Goal: Complete application form: Complete application form

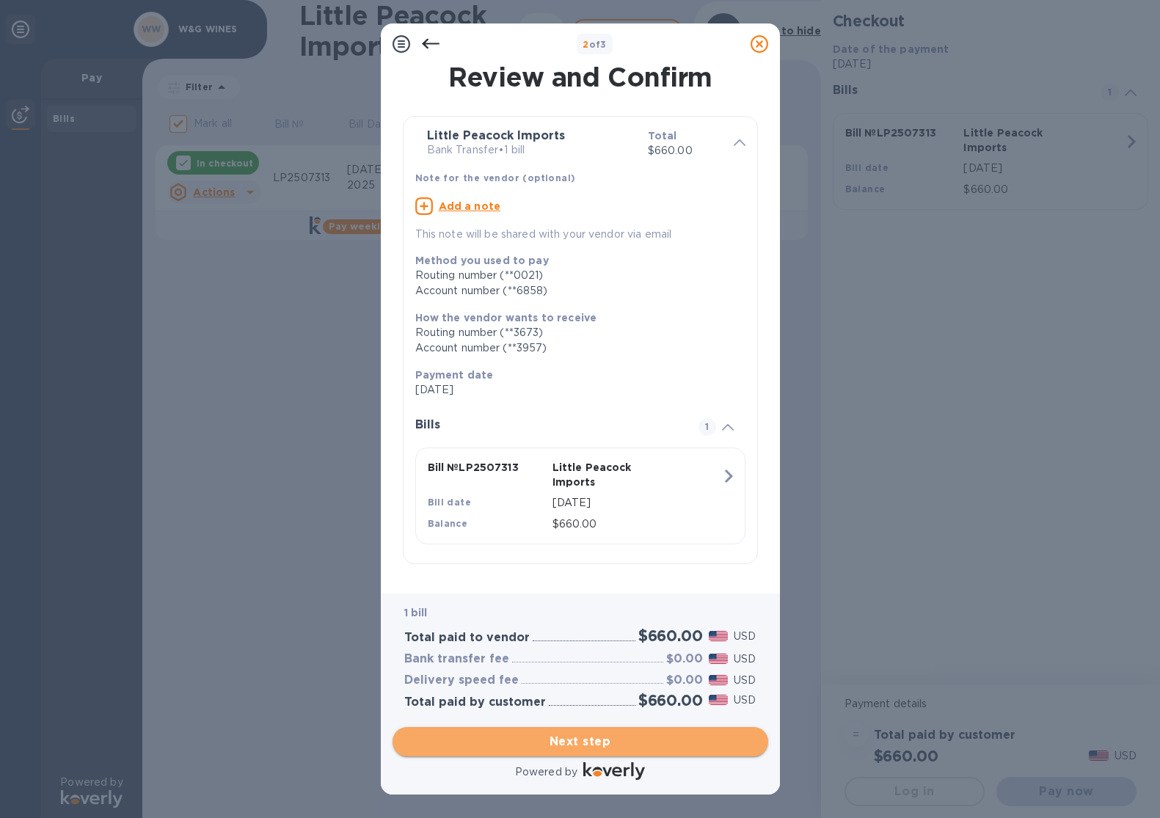
click at [594, 745] on span "Next step" at bounding box center [580, 742] width 352 height 18
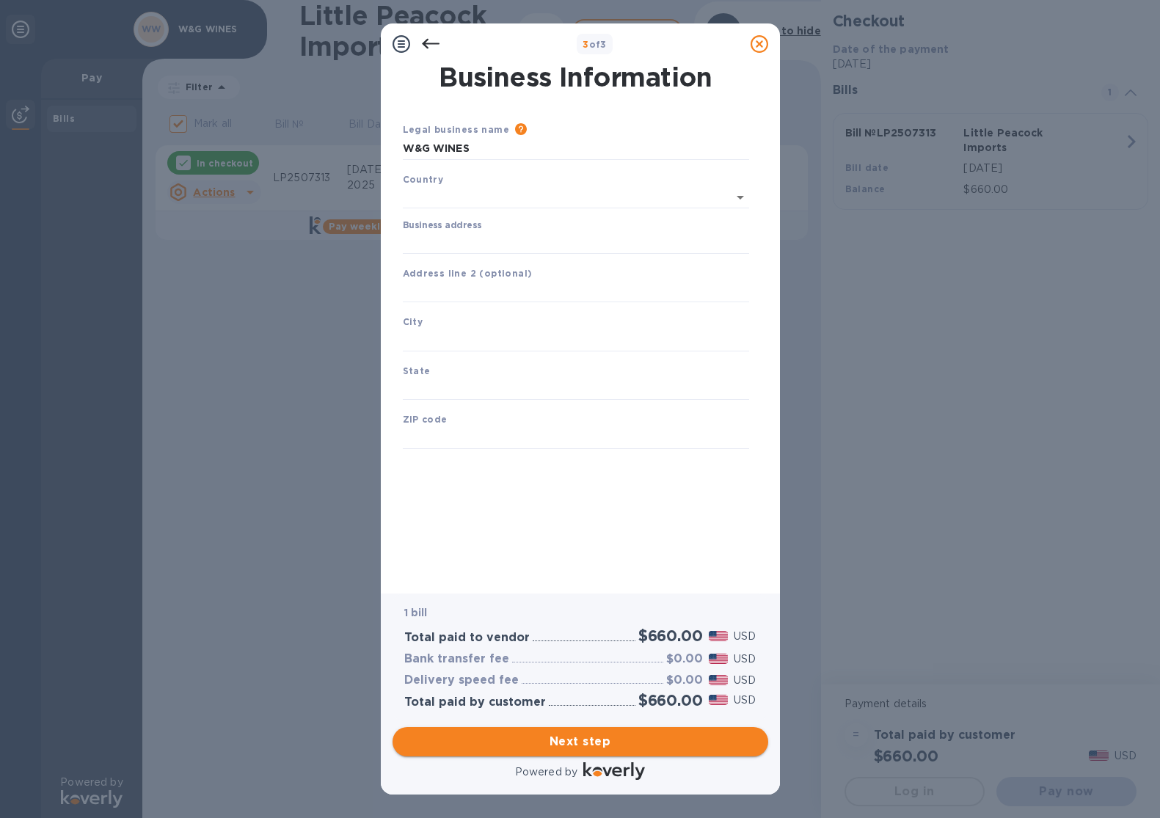
type input "[GEOGRAPHIC_DATA]"
click at [539, 241] on input "Business address" at bounding box center [576, 240] width 346 height 22
click at [501, 235] on input "Business address" at bounding box center [576, 240] width 346 height 22
type input "[STREET_ADDRESS][GEOGRAPHIC_DATA]"
click at [478, 339] on input "text" at bounding box center [576, 337] width 346 height 22
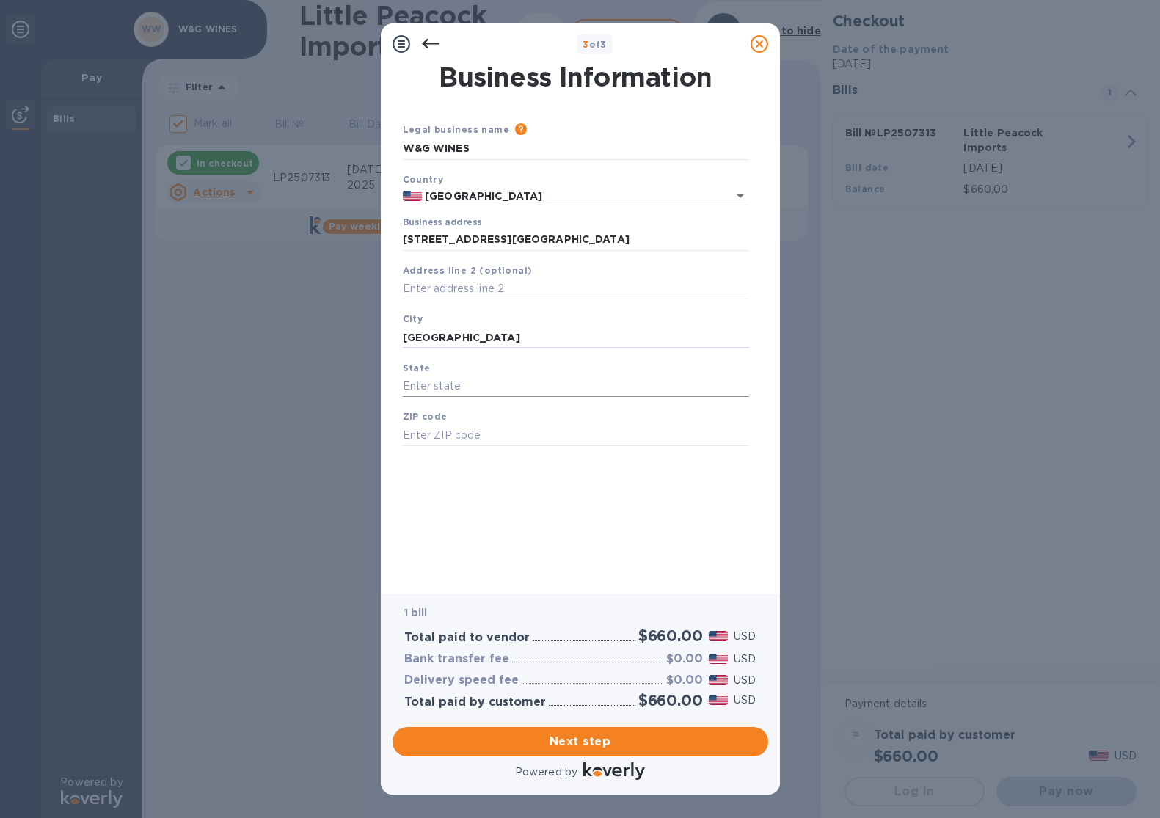
type input "[GEOGRAPHIC_DATA]"
click at [478, 392] on input "text" at bounding box center [576, 387] width 346 height 22
type input "NY"
click at [472, 433] on input "text" at bounding box center [576, 435] width 346 height 22
type input "11201"
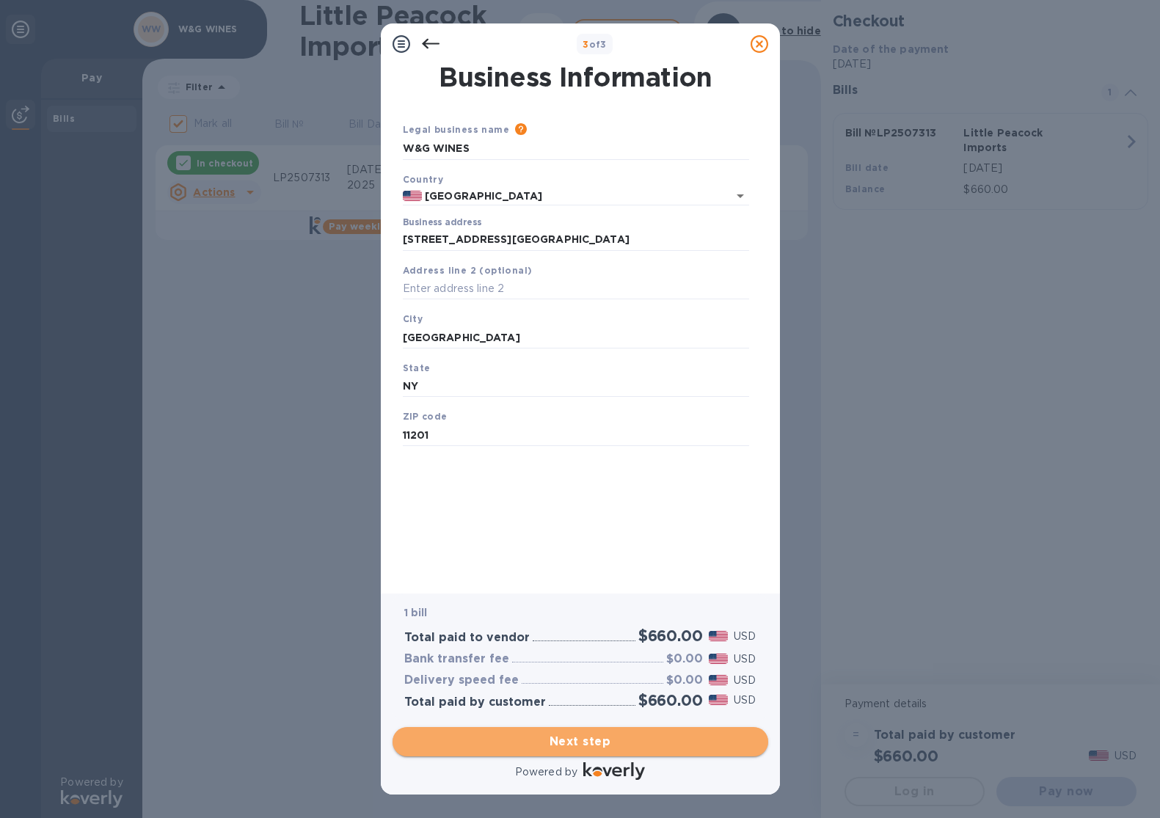
click at [595, 743] on span "Next step" at bounding box center [580, 742] width 352 height 18
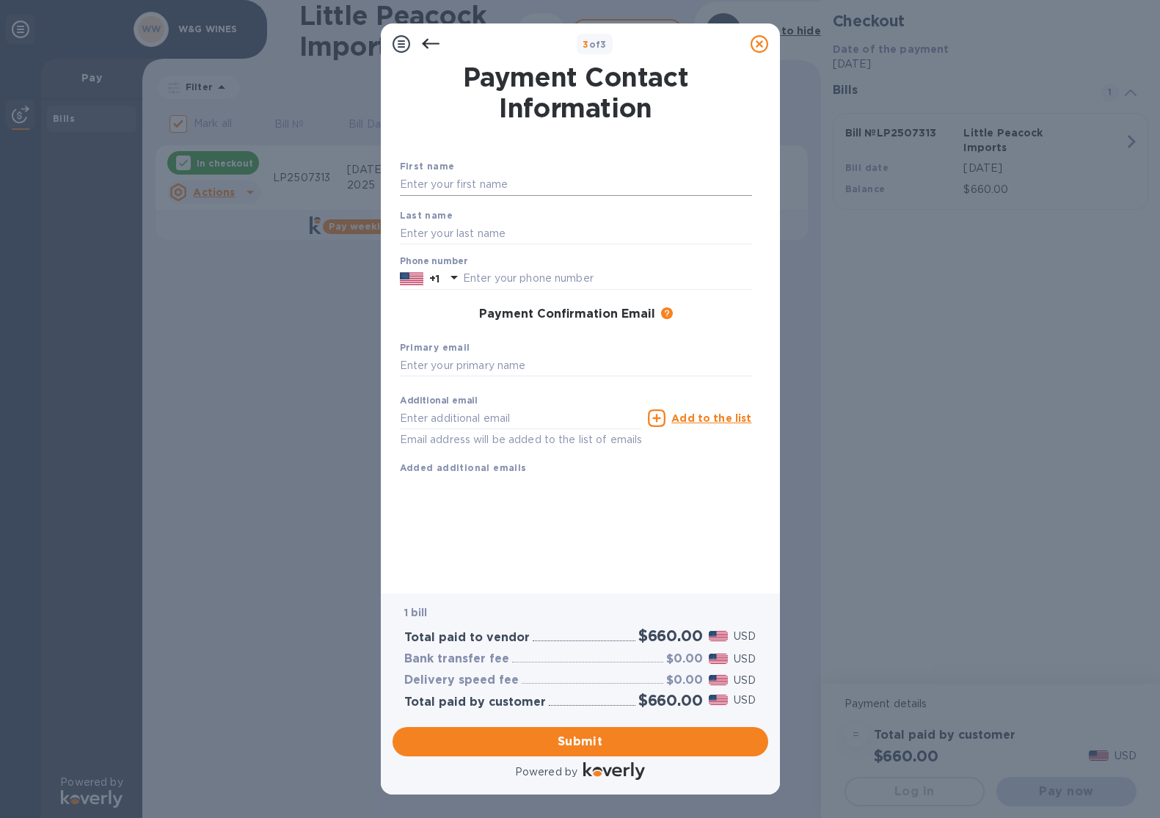
click at [417, 183] on input "text" at bounding box center [576, 185] width 352 height 22
type input "[PERSON_NAME]"
type input "0718753198"
type input "[EMAIL_ADDRESS][DOMAIN_NAME]"
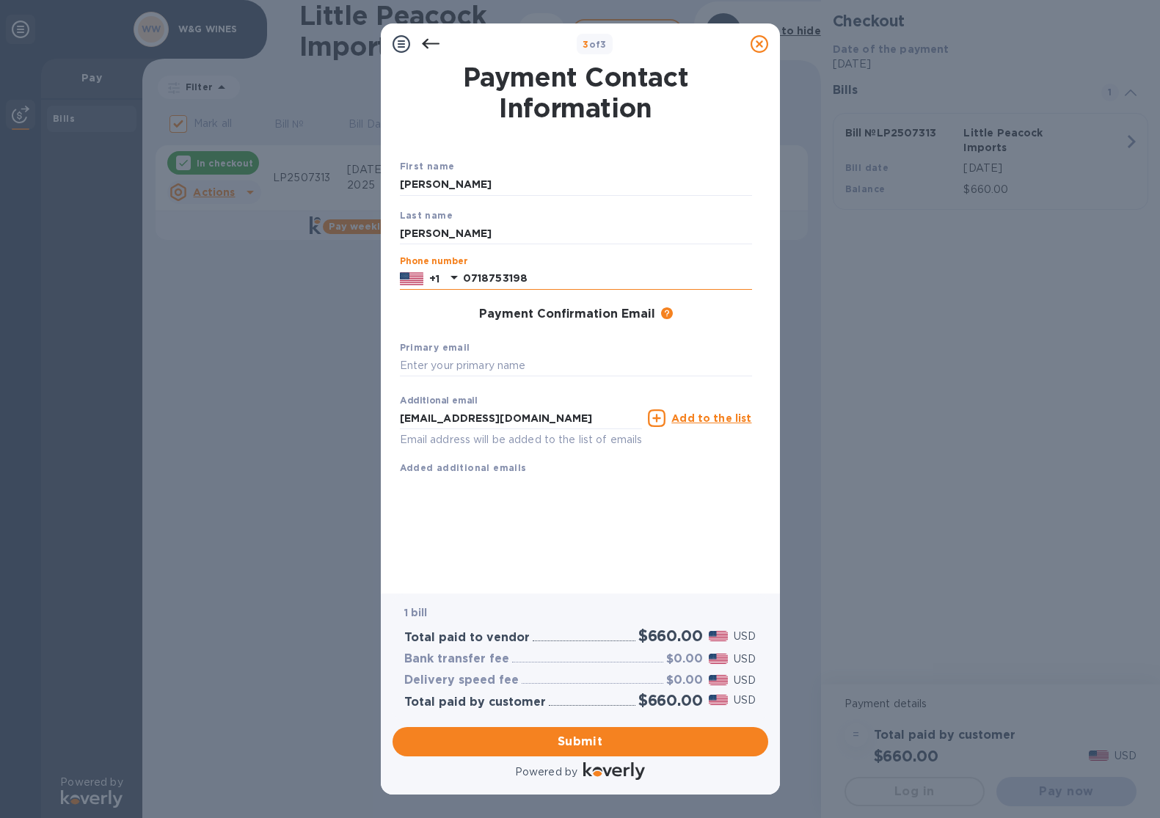
drag, startPoint x: 549, startPoint y: 279, endPoint x: 447, endPoint y: 271, distance: 101.5
click at [447, 271] on div "+1 0718753198" at bounding box center [576, 279] width 352 height 22
type input "7188558757"
click at [541, 420] on input "[EMAIL_ADDRESS][DOMAIN_NAME]" at bounding box center [521, 418] width 243 height 22
type input "[PERSON_NAME][EMAIL_ADDRESS][DOMAIN_NAME]"
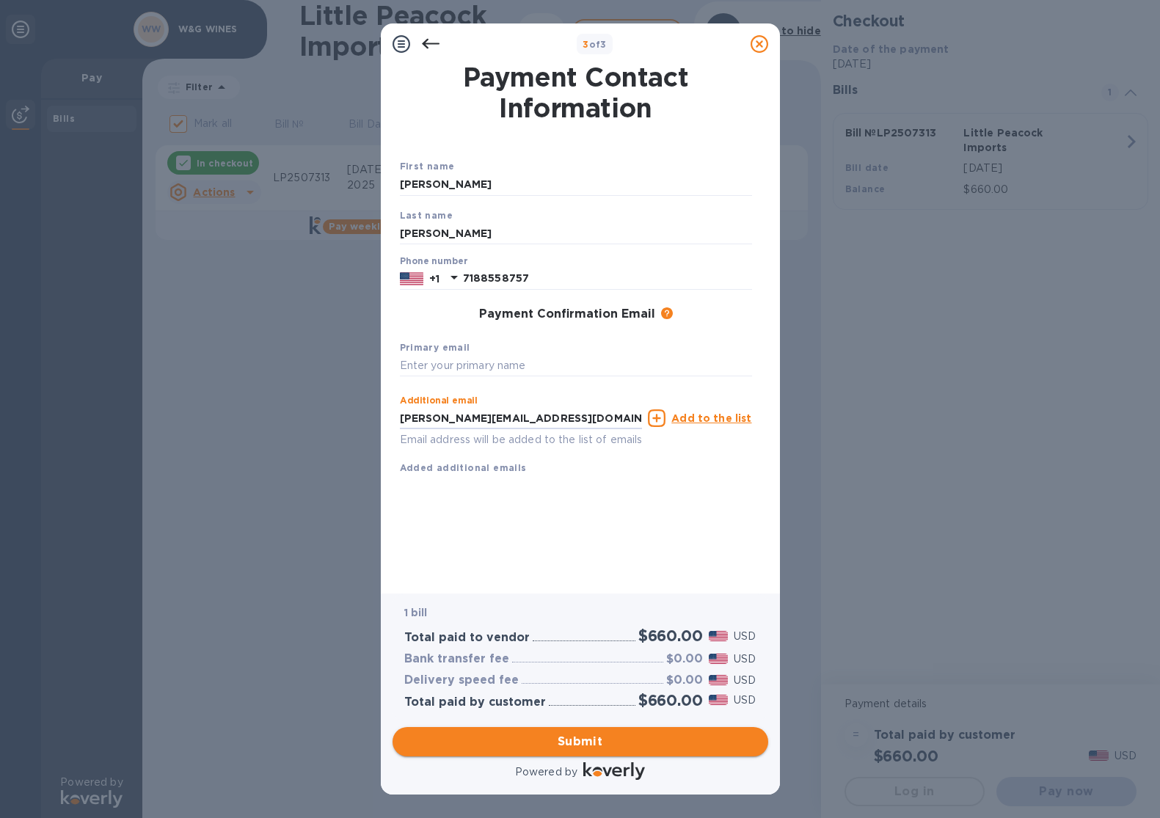
click at [588, 742] on span "Submit" at bounding box center [580, 742] width 352 height 18
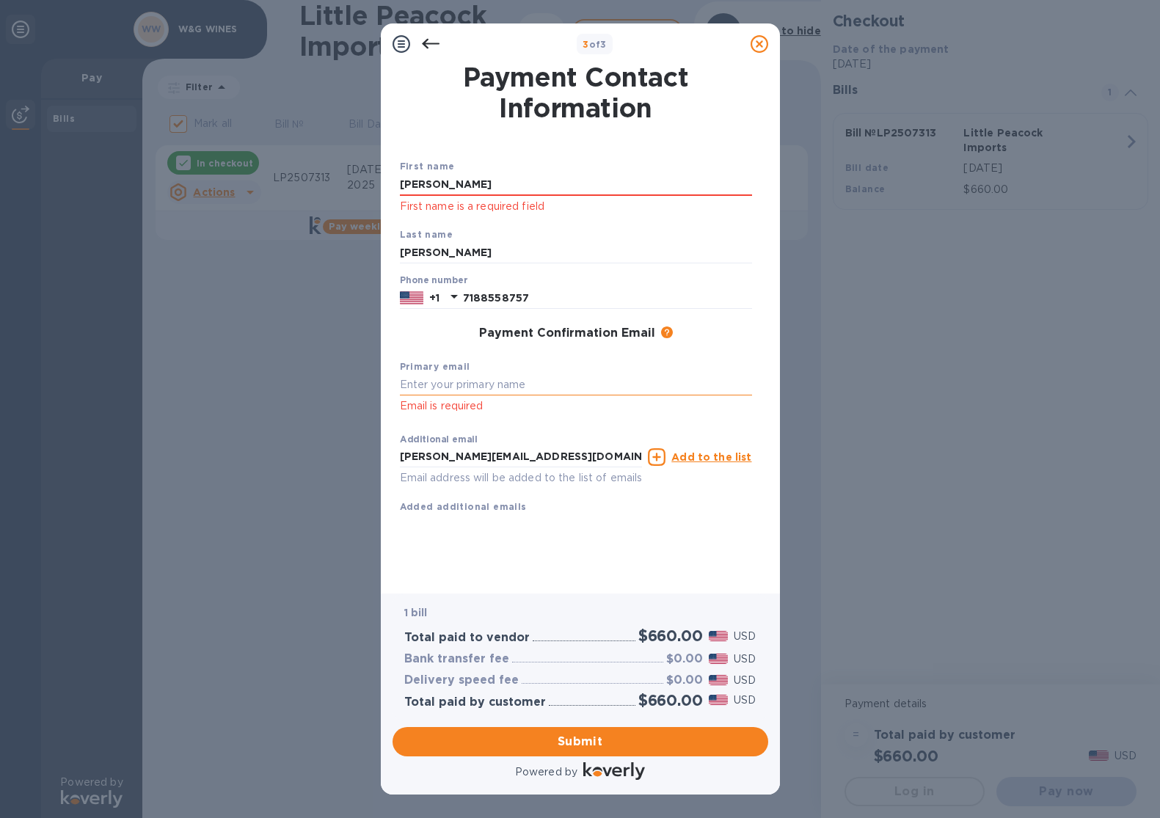
click at [451, 383] on input "text" at bounding box center [576, 385] width 352 height 22
drag, startPoint x: 593, startPoint y: 458, endPoint x: 397, endPoint y: 456, distance: 196.6
click at [397, 456] on div "First name [PERSON_NAME] First name is a required field Last name [PERSON_NAME]…" at bounding box center [576, 324] width 358 height 384
click at [436, 387] on input "text" at bounding box center [576, 385] width 352 height 22
paste input "[PERSON_NAME][EMAIL_ADDRESS][DOMAIN_NAME]"
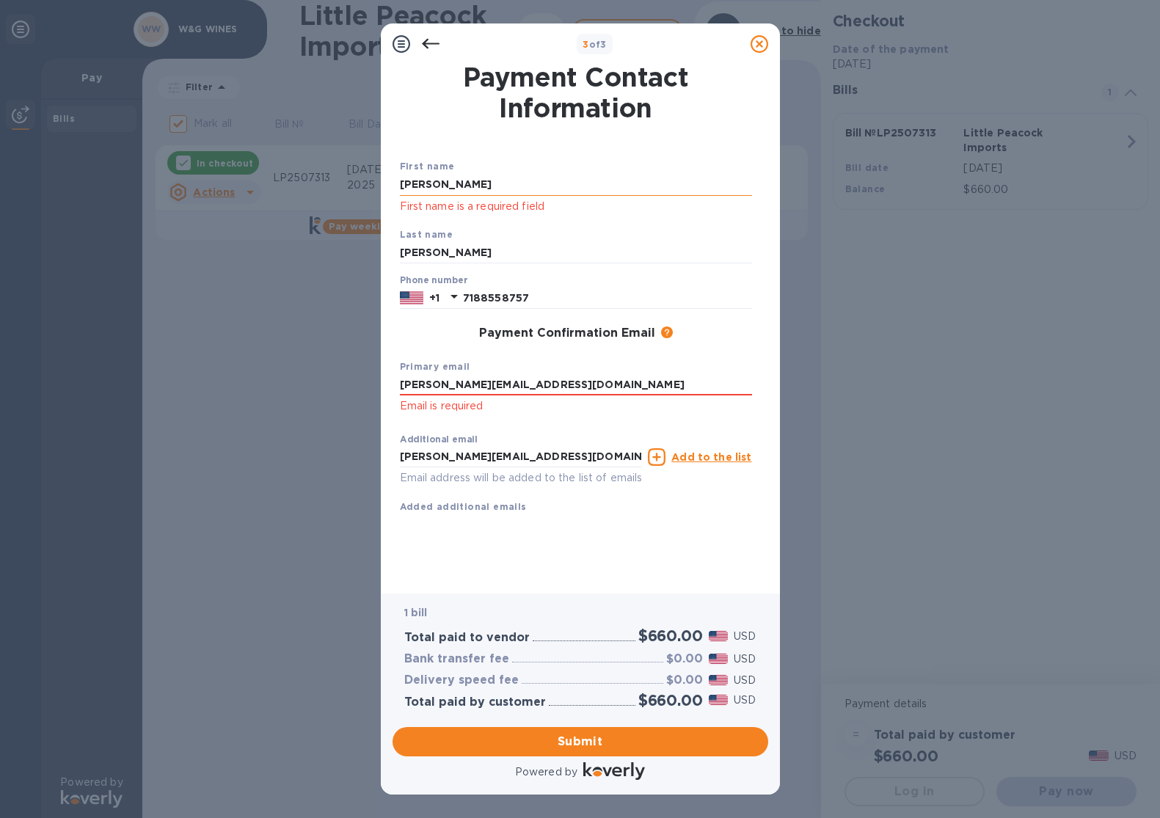
type input "[PERSON_NAME][EMAIL_ADDRESS][DOMAIN_NAME]"
click at [470, 185] on input "[PERSON_NAME]" at bounding box center [576, 185] width 352 height 22
click at [717, 322] on div "Payment Confirmation Email The added email addresses will be used to send the p…" at bounding box center [576, 334] width 364 height 26
click at [568, 736] on span "Submit" at bounding box center [580, 742] width 352 height 18
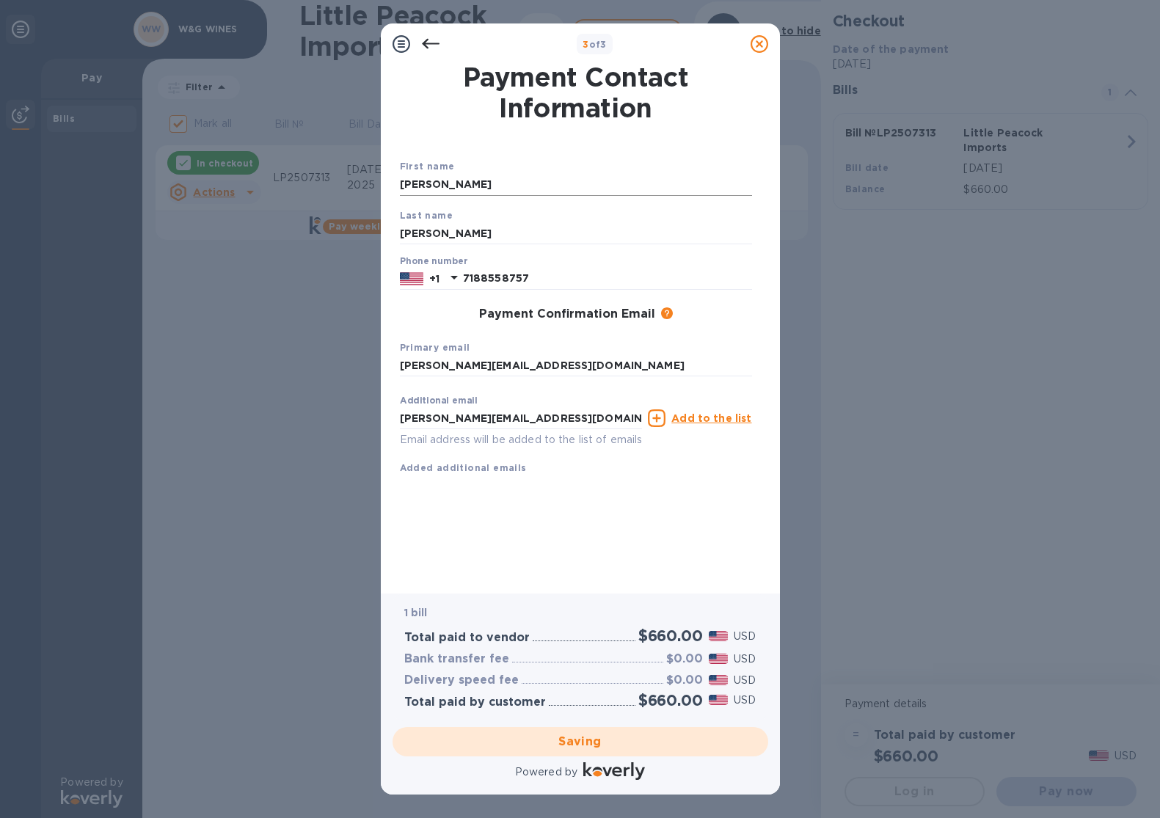
click at [450, 178] on input "[PERSON_NAME]" at bounding box center [576, 185] width 352 height 22
click at [450, 186] on input "[PERSON_NAME]" at bounding box center [576, 185] width 352 height 22
type input "[PERSON_NAME]"
checkbox input "false"
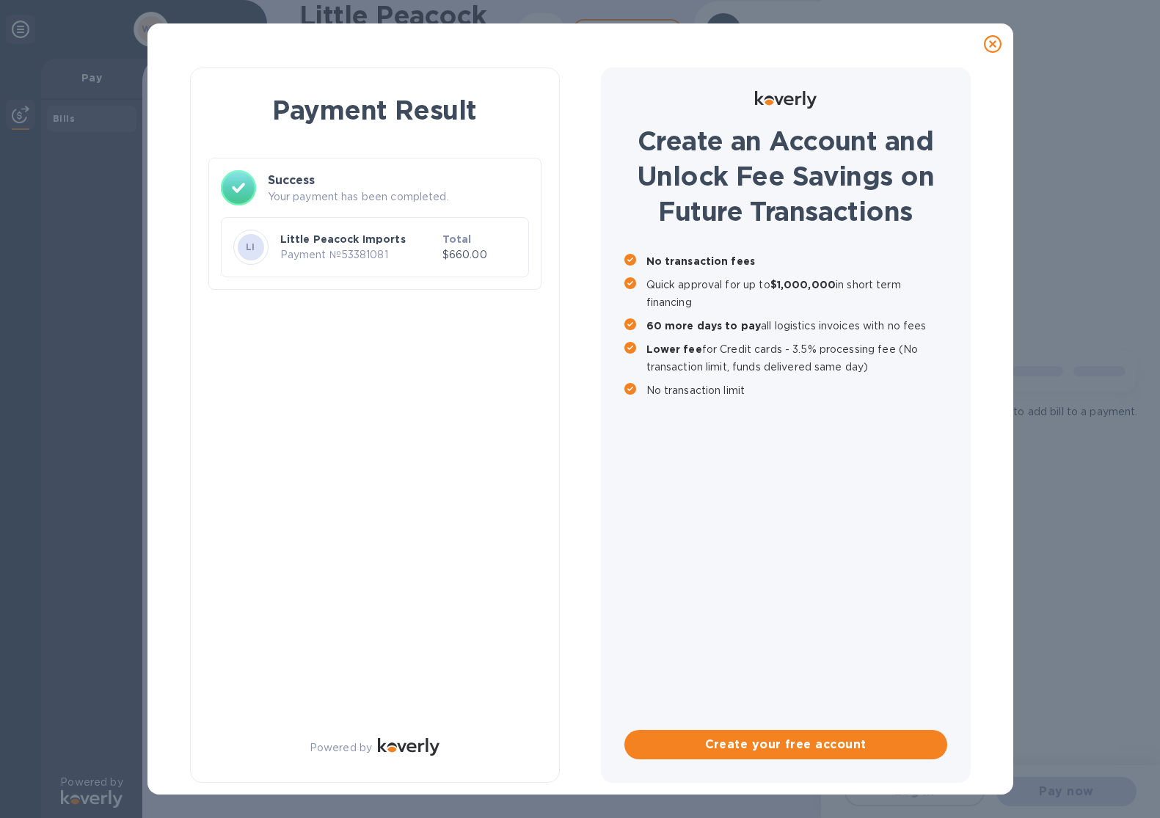
click at [590, 543] on div "Payment Result Success Your payment has been completed. LI Little Peacock Impor…" at bounding box center [580, 425] width 827 height 721
